Goal: Task Accomplishment & Management: Understand process/instructions

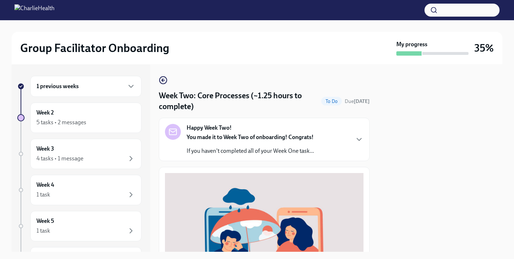
scroll to position [236, 0]
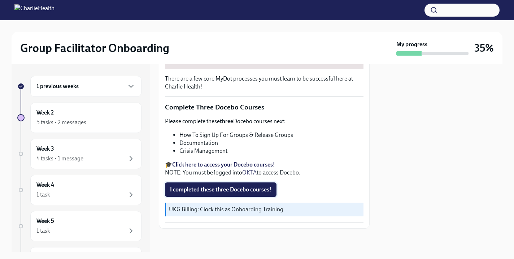
click at [224, 190] on span "I completed these three Docebo courses!" at bounding box center [220, 189] width 101 height 7
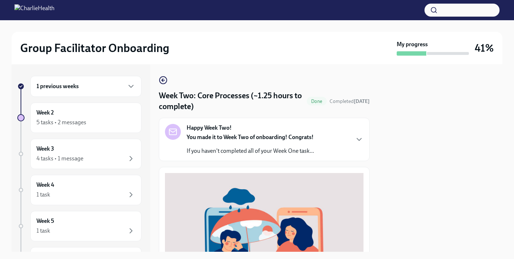
scroll to position [2, 0]
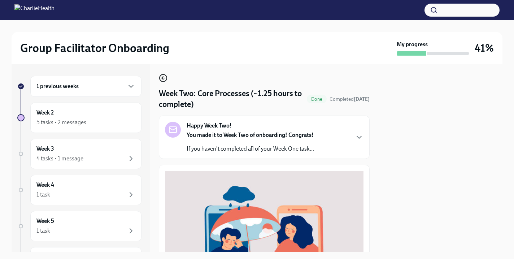
click at [165, 78] on icon "button" at bounding box center [163, 78] width 9 height 9
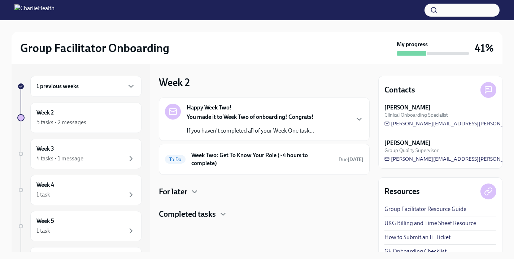
click at [254, 123] on div "You made it to Week Two of onboarding! Congrats! If you haven't completed all o…" at bounding box center [249, 124] width 127 height 22
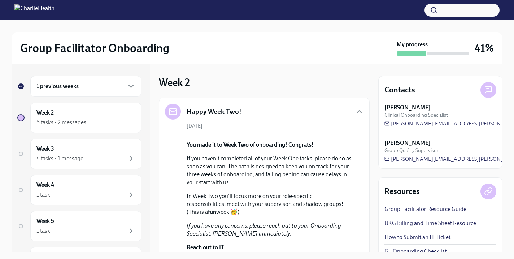
scroll to position [243, 0]
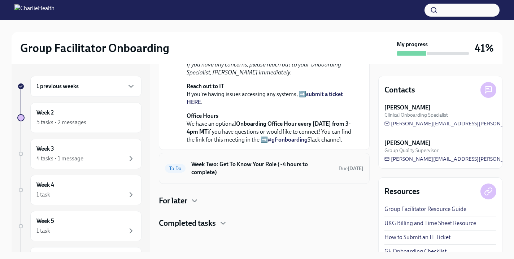
click at [253, 167] on h6 "Week Two: Get To Know Your Role (~4 hours to complete)" at bounding box center [261, 168] width 141 height 16
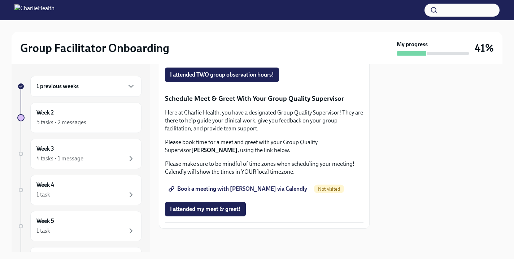
scroll to position [718, 0]
click at [258, 190] on span "Book a meeting with [PERSON_NAME] via Calendly" at bounding box center [238, 188] width 137 height 7
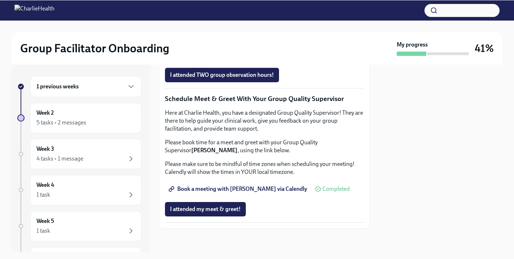
scroll to position [578, 0]
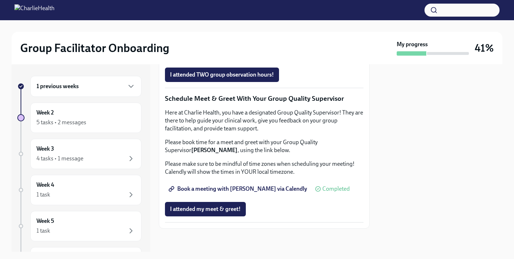
click at [242, 38] on span "Group Observation Instructions" at bounding box center [213, 34] width 87 height 7
click at [244, 58] on span "Complete this form to schedule your observations" at bounding box center [235, 54] width 131 height 7
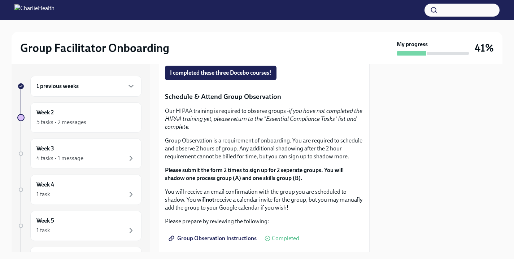
scroll to position [404, 0]
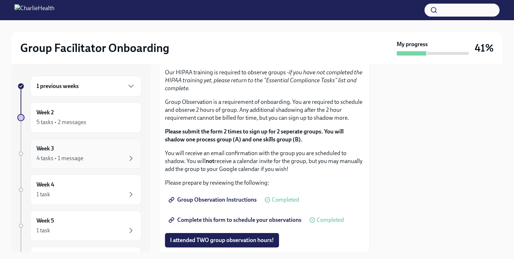
click at [101, 159] on div "4 tasks • 1 message" at bounding box center [85, 158] width 99 height 9
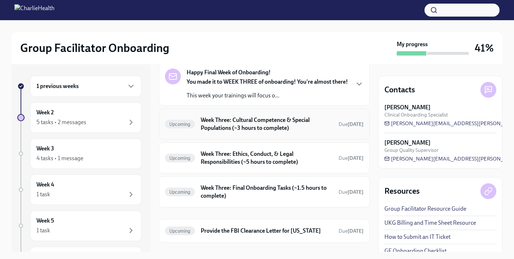
scroll to position [57, 0]
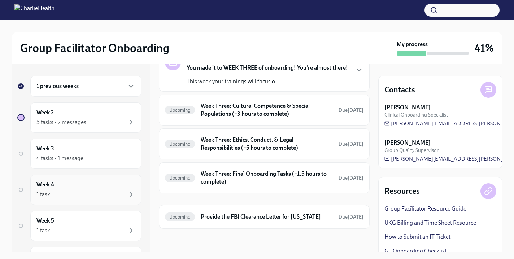
click at [120, 185] on div "Week 4 1 task" at bounding box center [85, 190] width 99 height 18
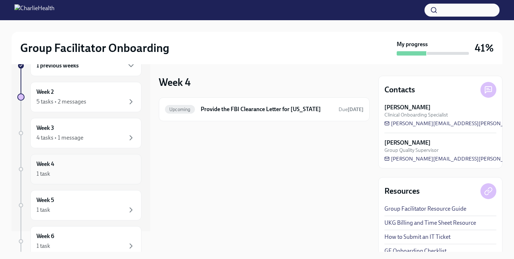
scroll to position [23, 0]
click at [110, 210] on div "1 task" at bounding box center [85, 207] width 99 height 9
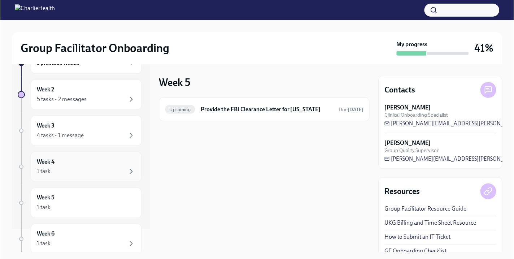
scroll to position [5, 0]
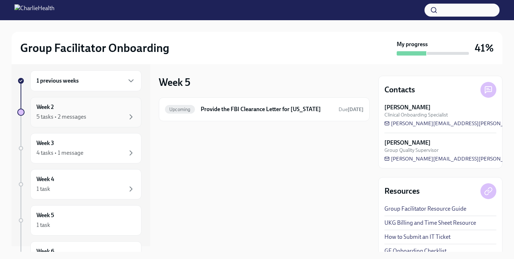
click at [105, 114] on div "5 tasks • 2 messages" at bounding box center [85, 117] width 99 height 9
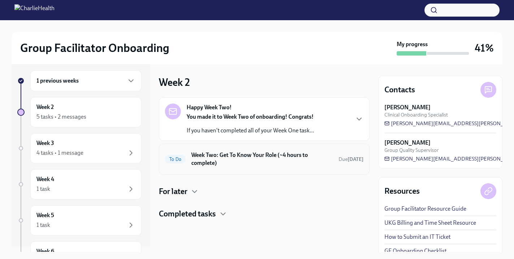
click at [225, 148] on div "To Do Week Two: Get To Know Your Role (~4 hours to complete) Due [DATE]" at bounding box center [264, 159] width 211 height 31
click at [212, 166] on h6 "Week Two: Get To Know Your Role (~4 hours to complete)" at bounding box center [261, 159] width 141 height 16
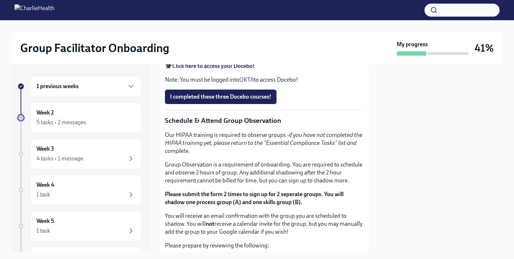
scroll to position [342, 0]
